Goal: Find contact information: Find contact information

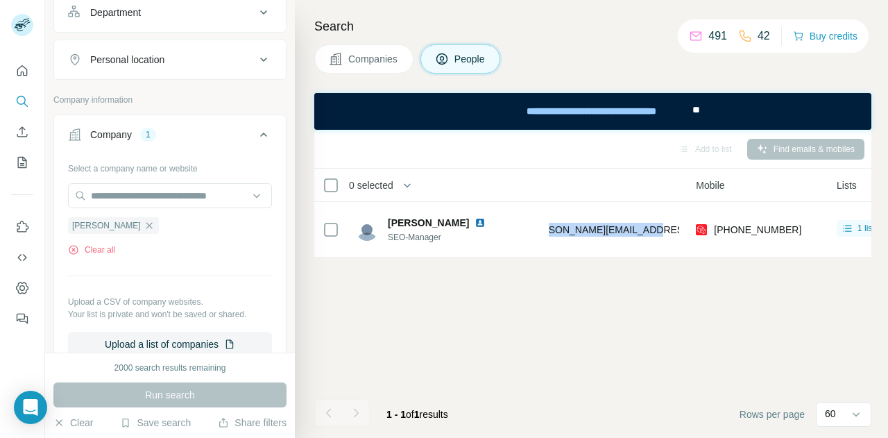
scroll to position [304, 0]
click at [146, 222] on icon "button" at bounding box center [149, 225] width 6 height 6
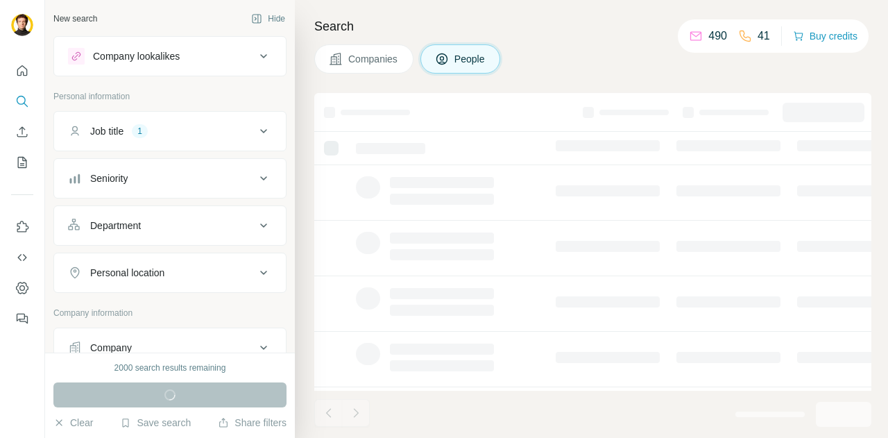
click at [127, 128] on div "Job title 1" at bounding box center [161, 131] width 187 height 14
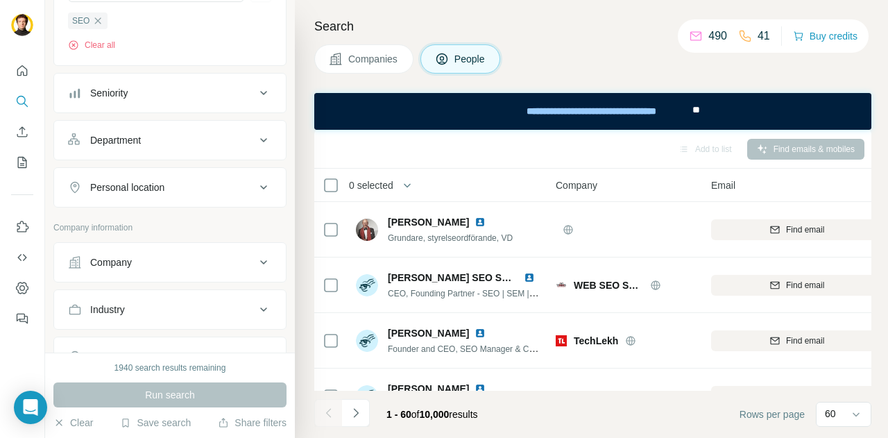
scroll to position [244, 0]
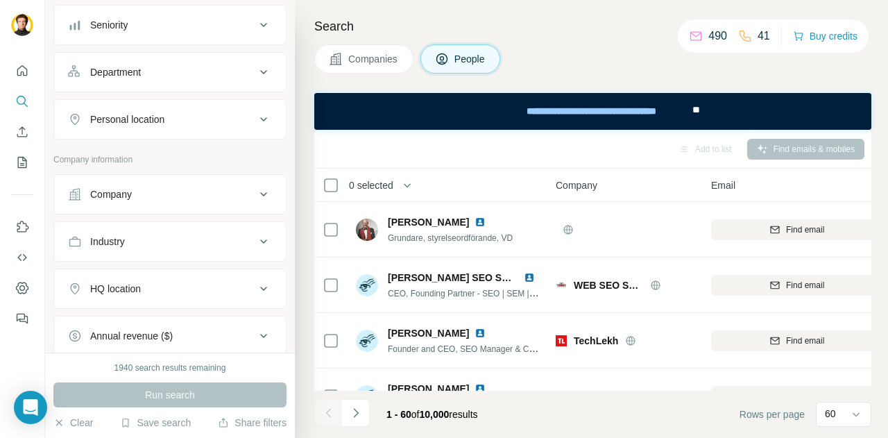
click at [144, 194] on div "Company" at bounding box center [161, 194] width 187 height 14
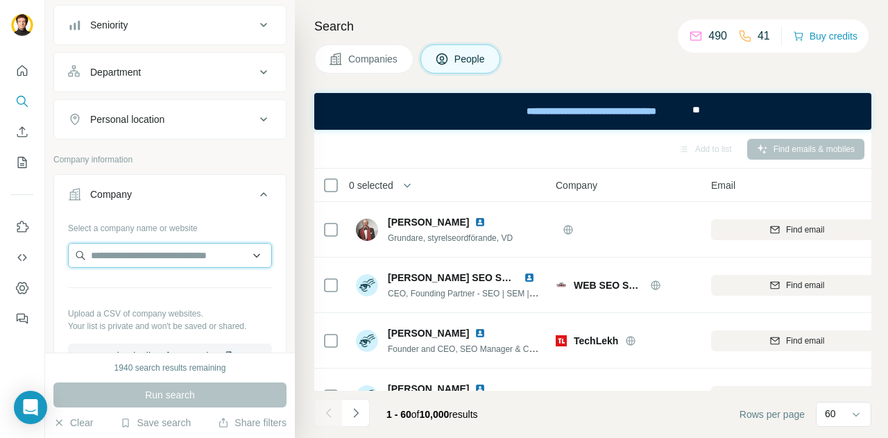
click at [137, 257] on input "text" at bounding box center [170, 255] width 204 height 25
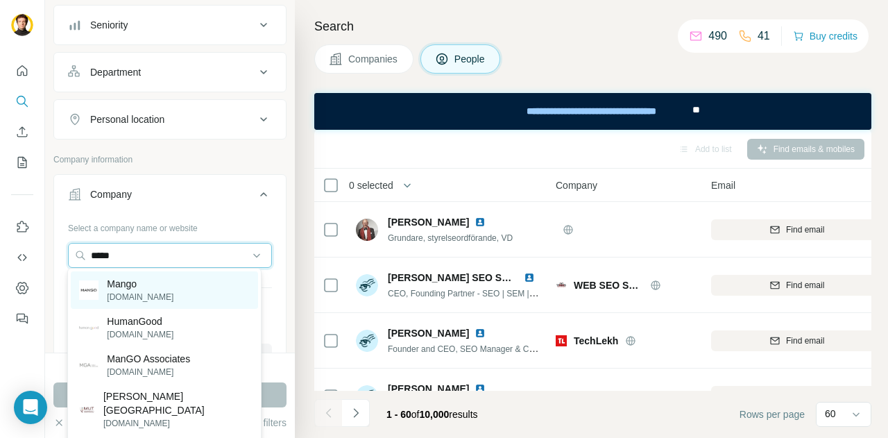
type input "*****"
click at [130, 291] on p "[DOMAIN_NAME]" at bounding box center [140, 297] width 67 height 12
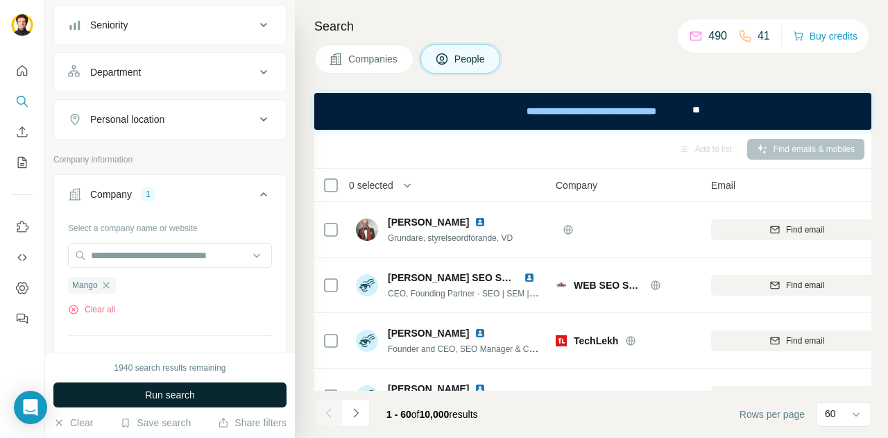
click at [153, 397] on span "Run search" at bounding box center [170, 395] width 50 height 14
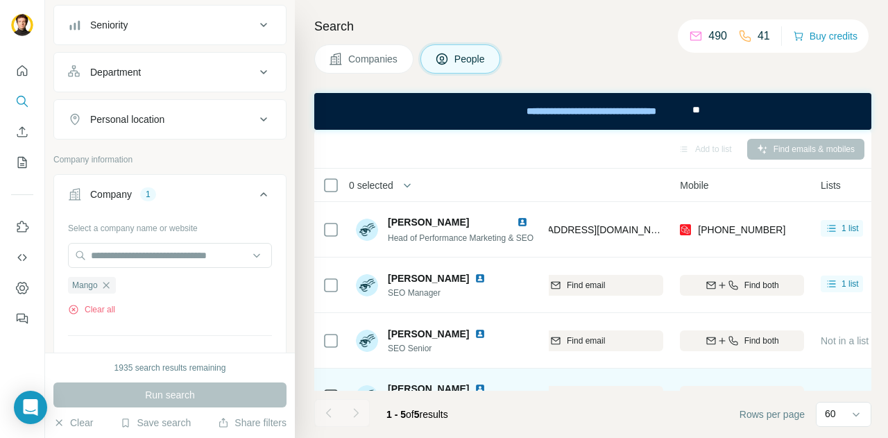
scroll to position [0, 240]
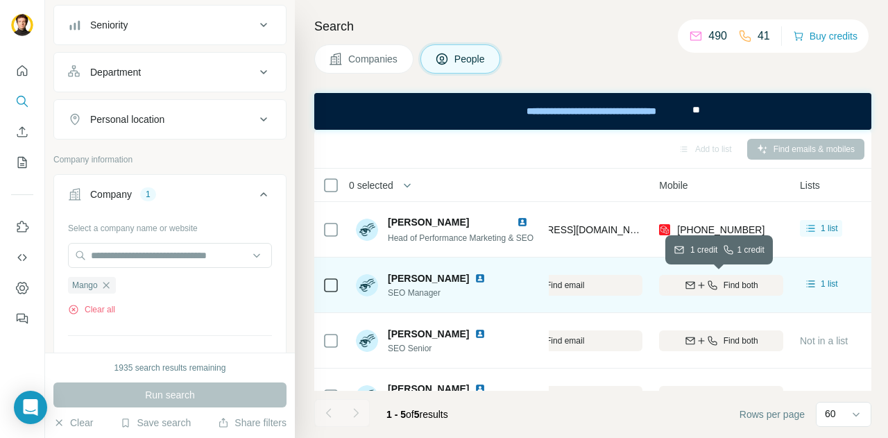
click at [714, 284] on icon "button" at bounding box center [712, 285] width 11 height 11
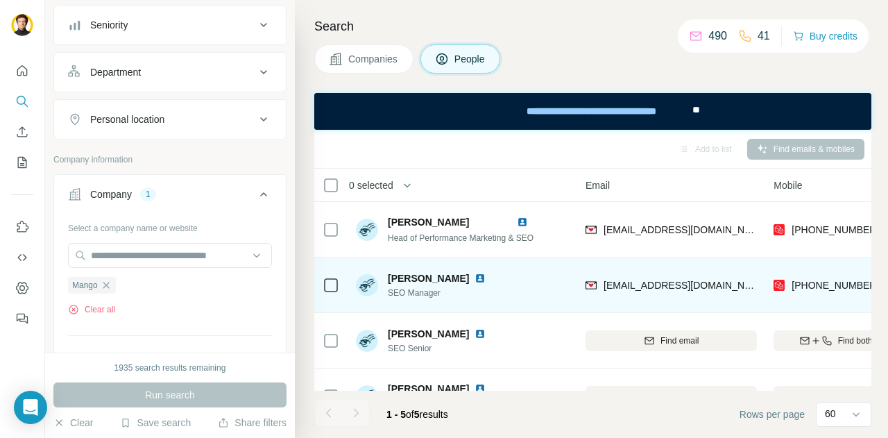
scroll to position [0, 130]
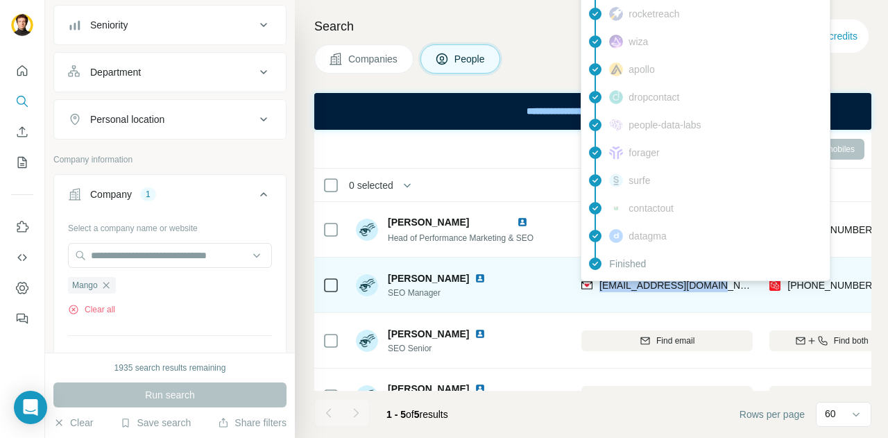
drag, startPoint x: 712, startPoint y: 284, endPoint x: 601, endPoint y: 284, distance: 111.0
click at [601, 284] on div "[EMAIL_ADDRESS][DOMAIN_NAME]" at bounding box center [666, 285] width 171 height 38
copy span "[EMAIL_ADDRESS][DOMAIN_NAME]"
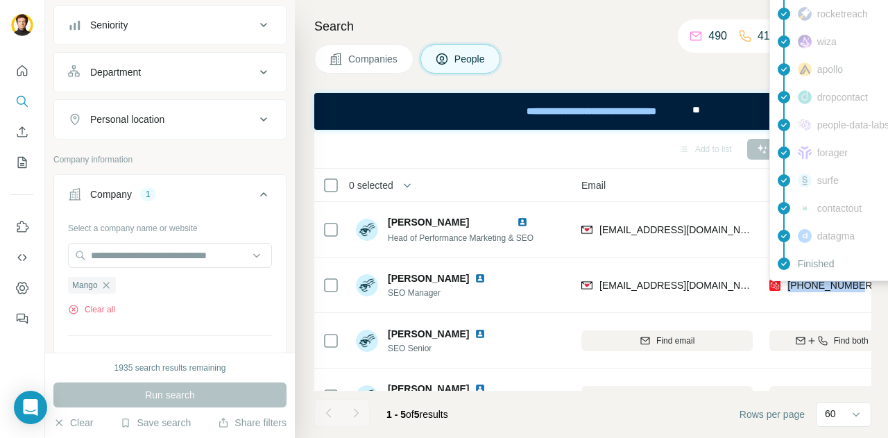
drag, startPoint x: 860, startPoint y: 281, endPoint x: 787, endPoint y: 284, distance: 72.9
click at [787, 284] on div "[PHONE_NUMBER]" at bounding box center [831, 285] width 124 height 38
copy span "[PHONE_NUMBER]"
